Goal: Task Accomplishment & Management: Complete application form

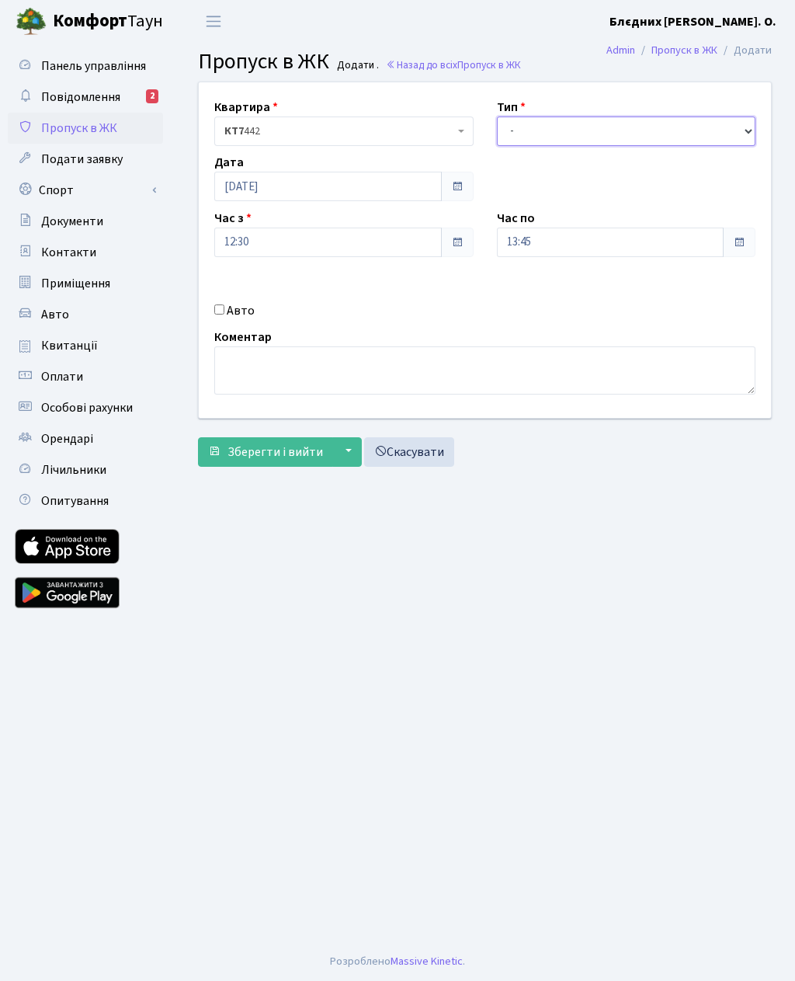
click at [522, 127] on select "- Доставка Таксі Гості Сервіс" at bounding box center [626, 131] width 259 height 30
select select "3"
click at [524, 238] on input "13:45" at bounding box center [610, 242] width 227 height 30
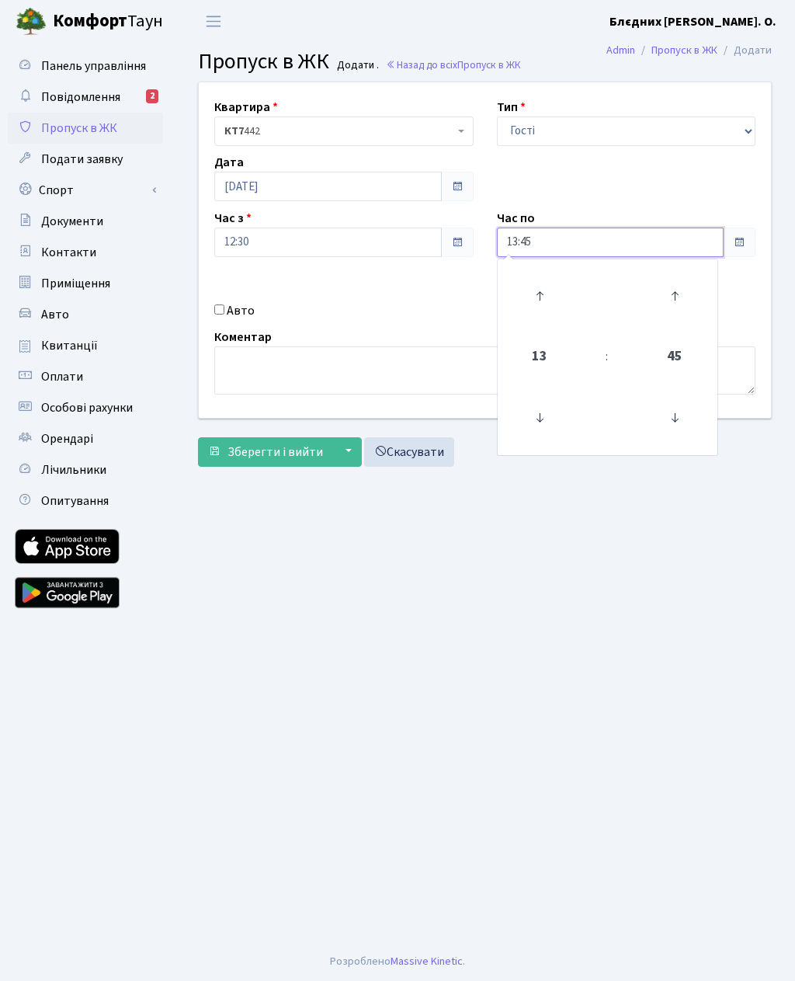
click at [542, 291] on icon at bounding box center [540, 296] width 42 height 42
click at [537, 290] on icon at bounding box center [540, 296] width 42 height 42
click at [538, 283] on icon at bounding box center [540, 296] width 42 height 42
click at [537, 287] on icon at bounding box center [540, 296] width 42 height 42
click at [542, 291] on icon at bounding box center [540, 296] width 42 height 42
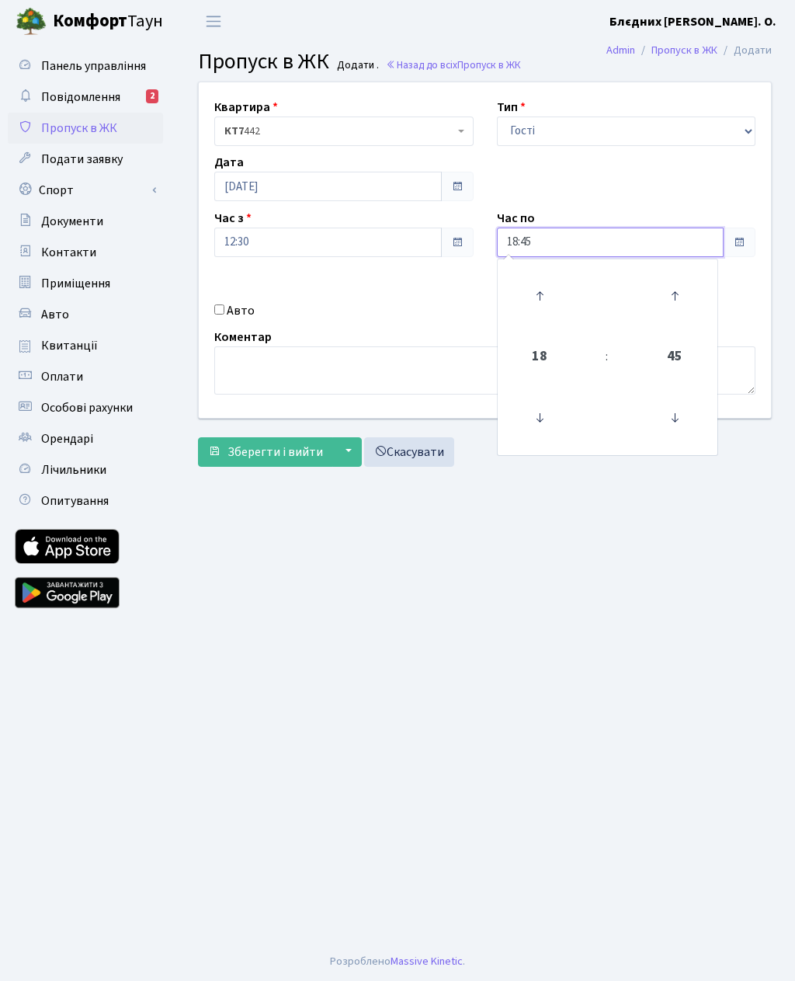
click at [537, 298] on icon at bounding box center [540, 296] width 42 height 42
type input "19:45"
click at [220, 311] on input "Авто" at bounding box center [219, 309] width 10 height 10
checkbox input "true"
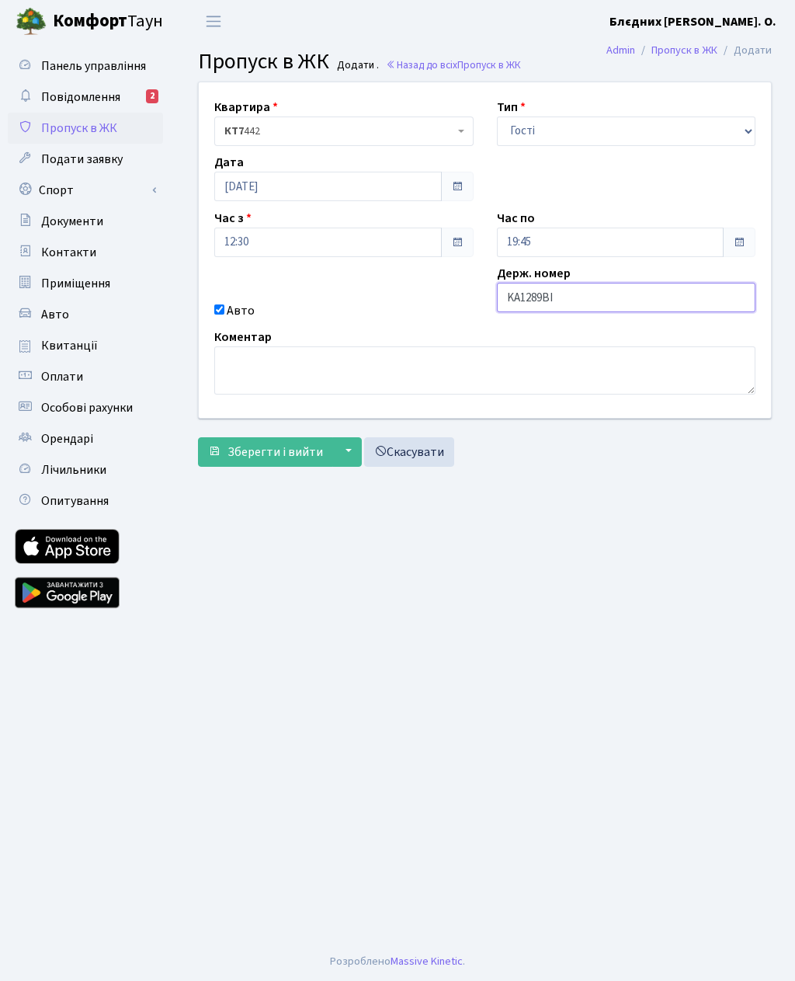
type input "KA1289BI"
click at [246, 237] on input "12:30" at bounding box center [327, 242] width 227 height 30
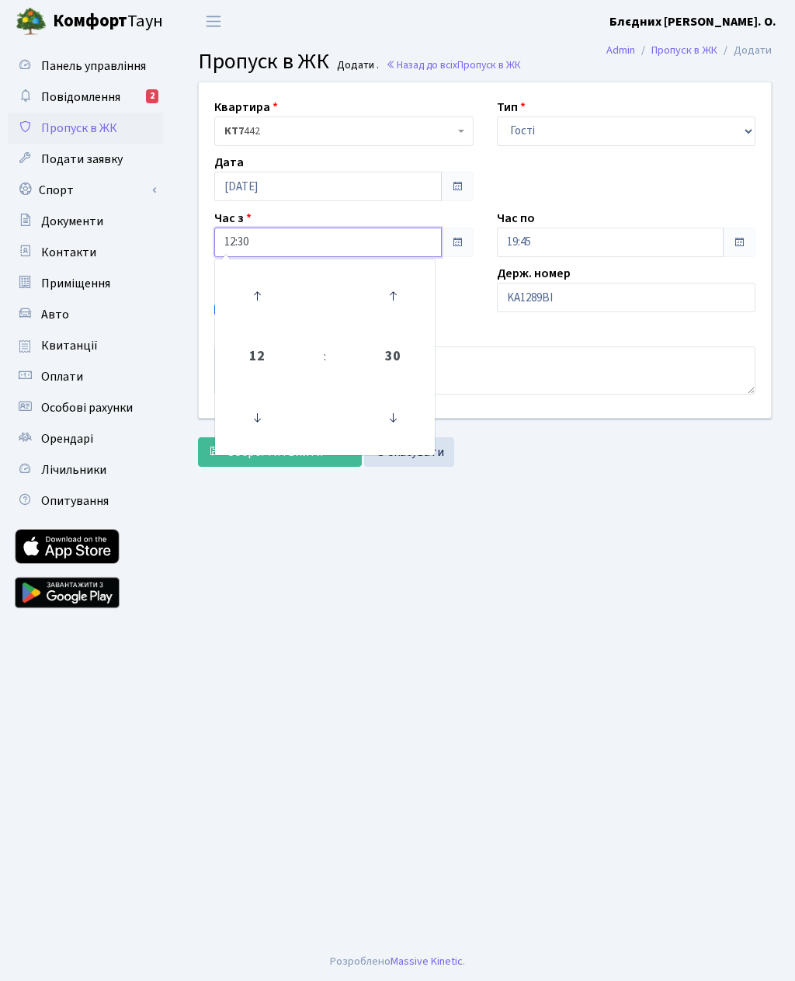
click at [247, 287] on icon at bounding box center [257, 296] width 42 height 42
click at [259, 290] on icon at bounding box center [257, 296] width 42 height 42
click at [255, 280] on icon at bounding box center [257, 296] width 42 height 42
click at [252, 272] on link at bounding box center [257, 296] width 46 height 56
click at [247, 291] on icon at bounding box center [257, 296] width 42 height 42
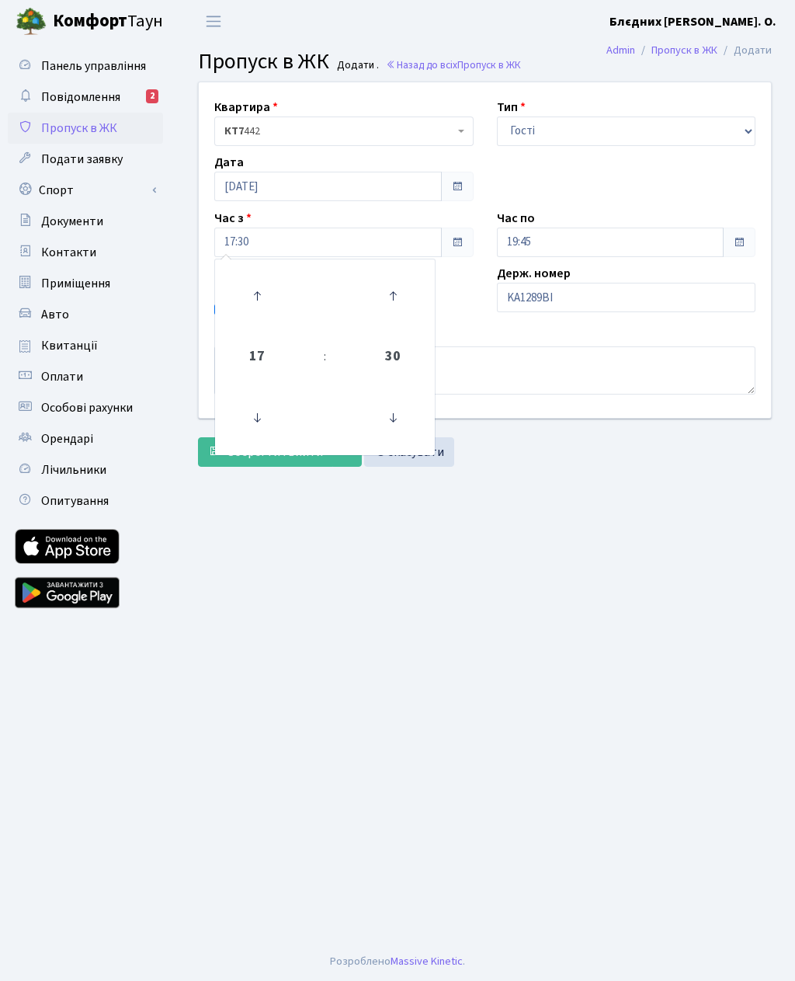
click at [264, 547] on main "Admin Пропуск в ЖК Додати Пропуск в ЖК Додати . Назад до всіх Пропуск в ЖК Квар…" at bounding box center [485, 492] width 620 height 899
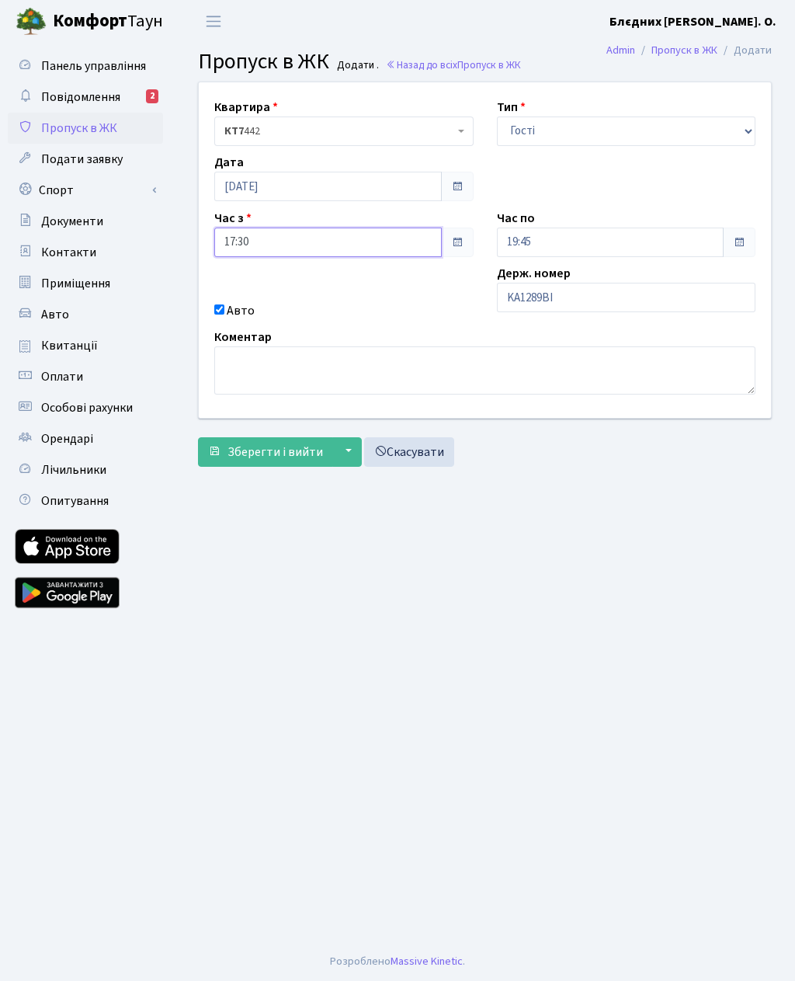
click at [240, 243] on input "17:30" at bounding box center [327, 242] width 227 height 30
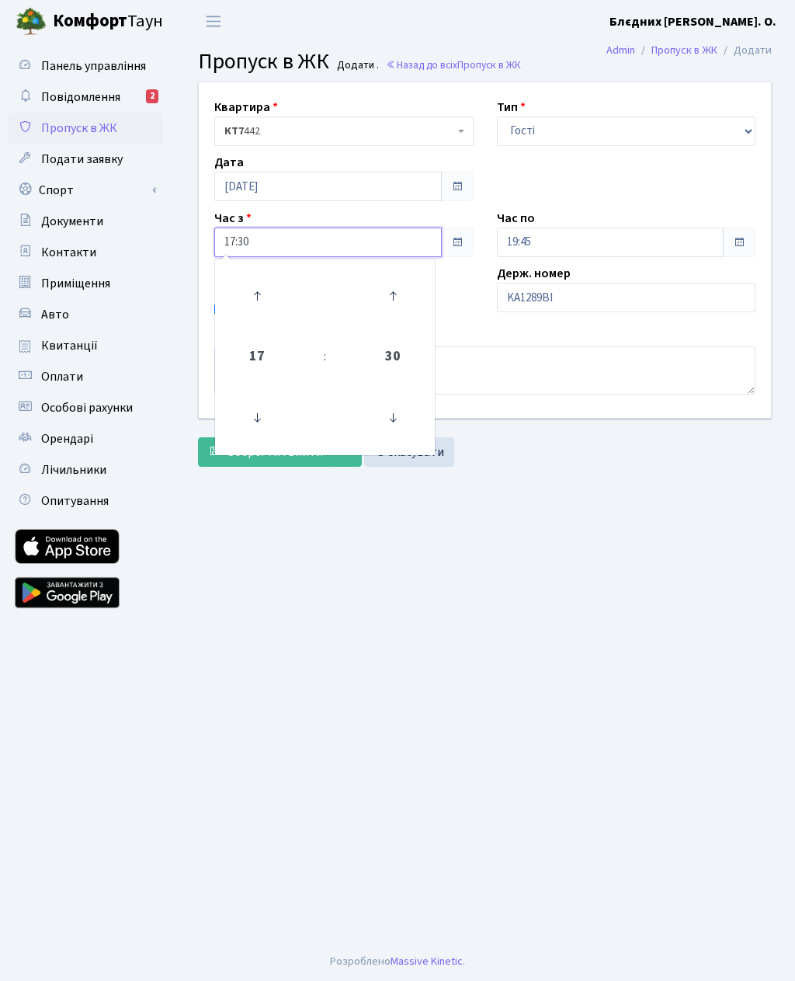
click at [246, 390] on link at bounding box center [257, 418] width 46 height 56
type input "16:30"
click at [293, 521] on main "Admin Пропуск в ЖК Додати Пропуск в ЖК Додати . Назад до всіх Пропуск в ЖК Квар…" at bounding box center [485, 492] width 620 height 899
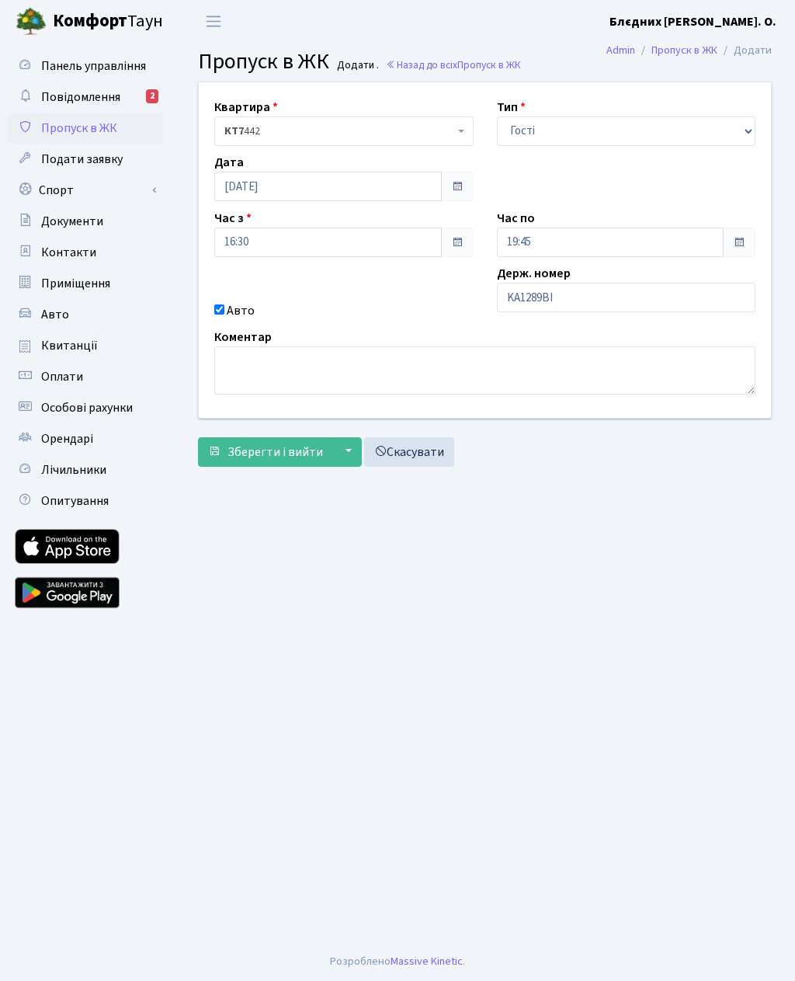
click at [234, 451] on span "Зберегти і вийти" at bounding box center [275, 451] width 96 height 17
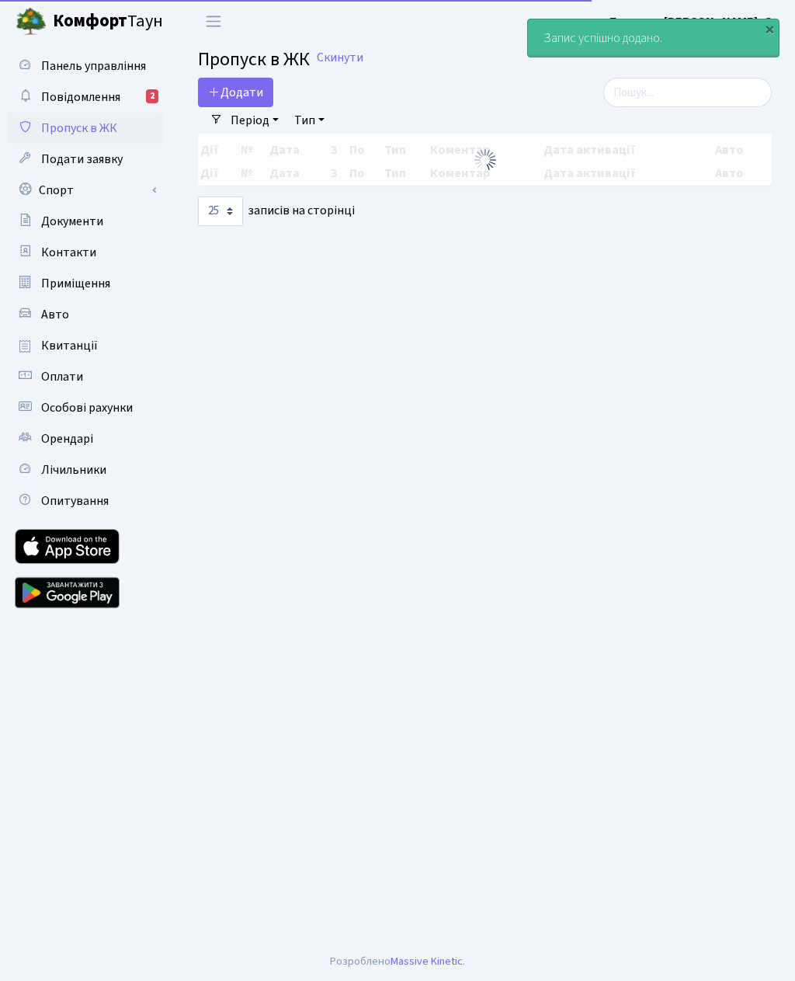
select select "25"
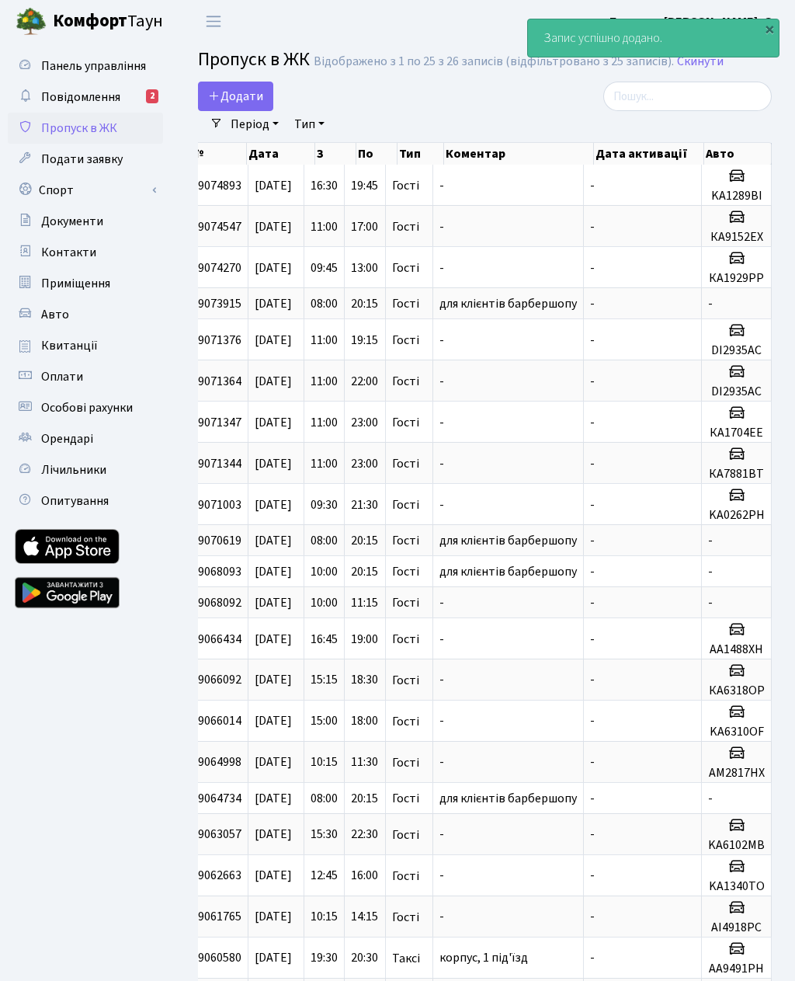
scroll to position [0, 56]
